Goal: Entertainment & Leisure: Consume media (video, audio)

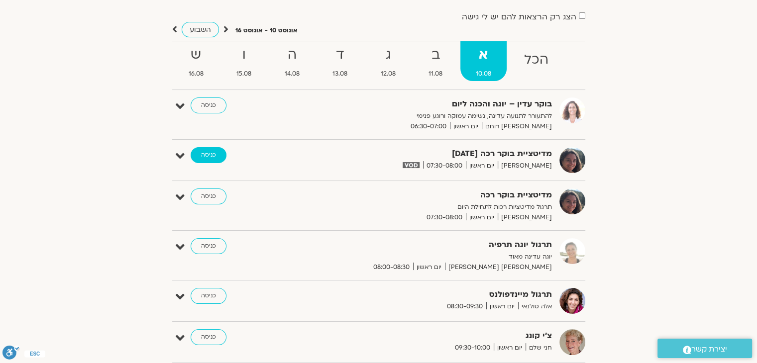
click at [210, 152] on link "כניסה" at bounding box center [209, 155] width 36 height 16
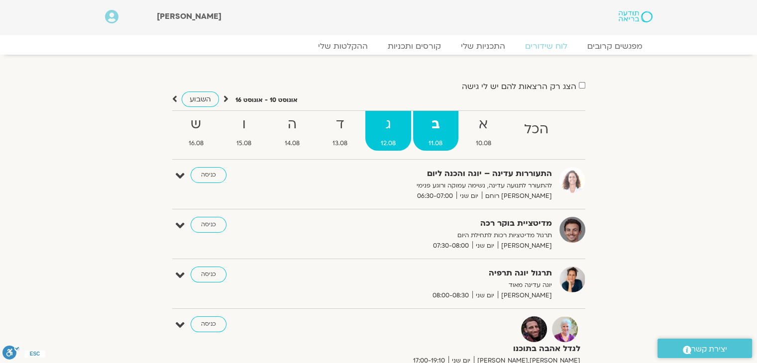
click at [389, 123] on strong "ג" at bounding box center [388, 124] width 46 height 22
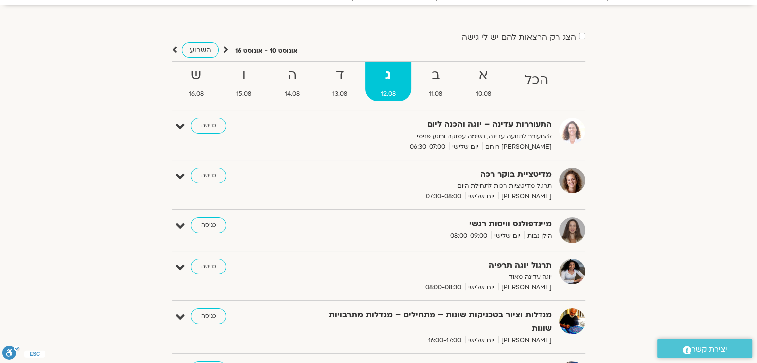
scroll to position [54, 0]
